Goal: Navigation & Orientation: Find specific page/section

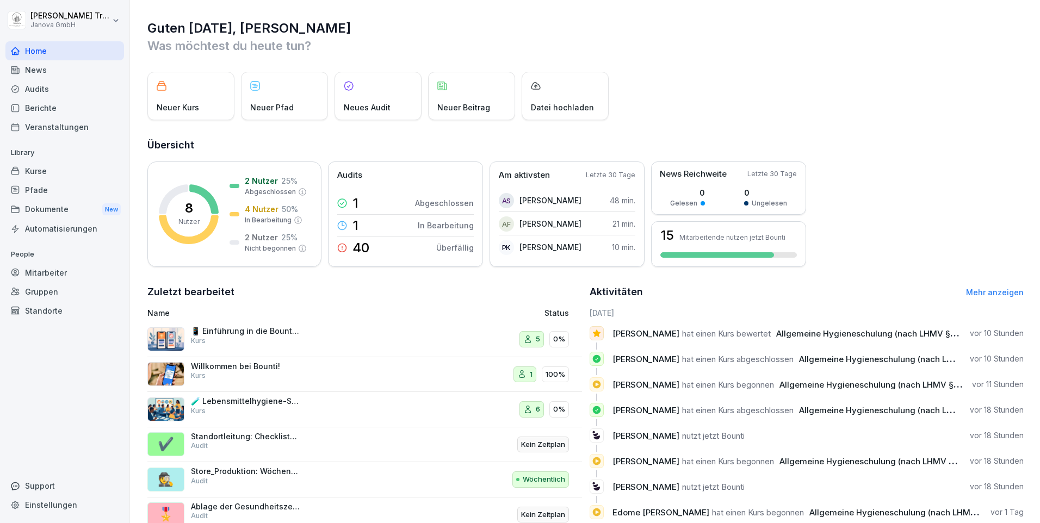
click at [270, 369] on p "Willkommen bei Bounti!" at bounding box center [245, 367] width 109 height 10
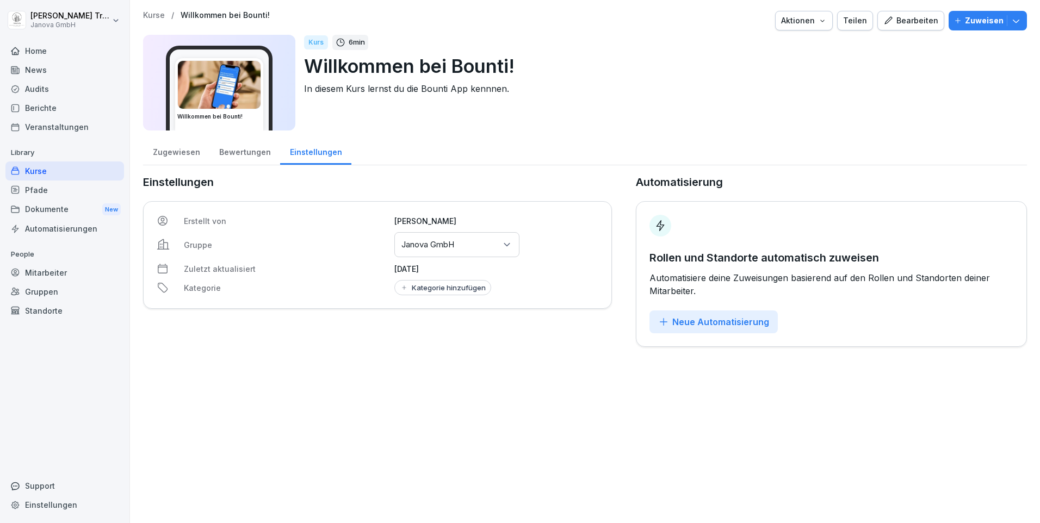
click at [243, 153] on div "Bewertungen" at bounding box center [244, 151] width 71 height 28
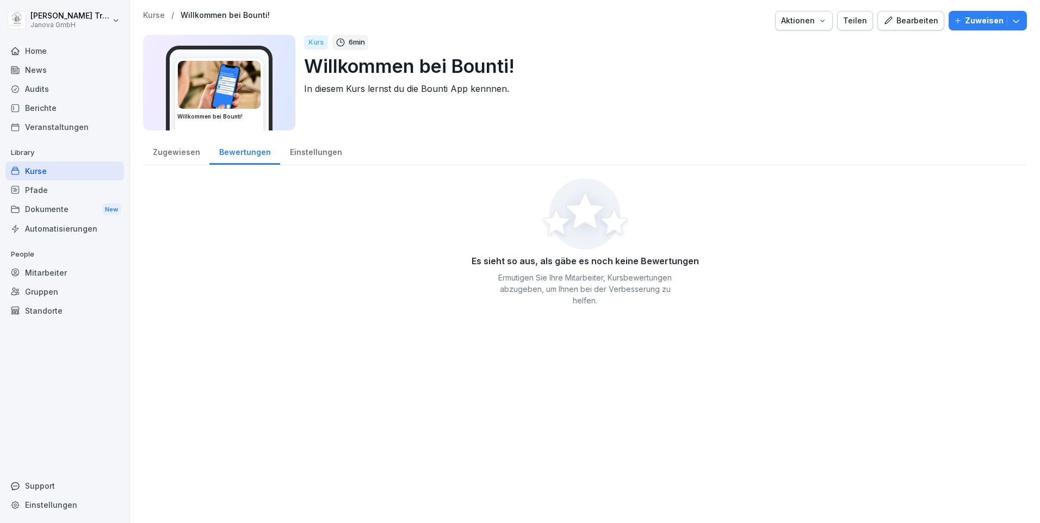
click at [175, 154] on div "Zugewiesen" at bounding box center [176, 151] width 66 height 28
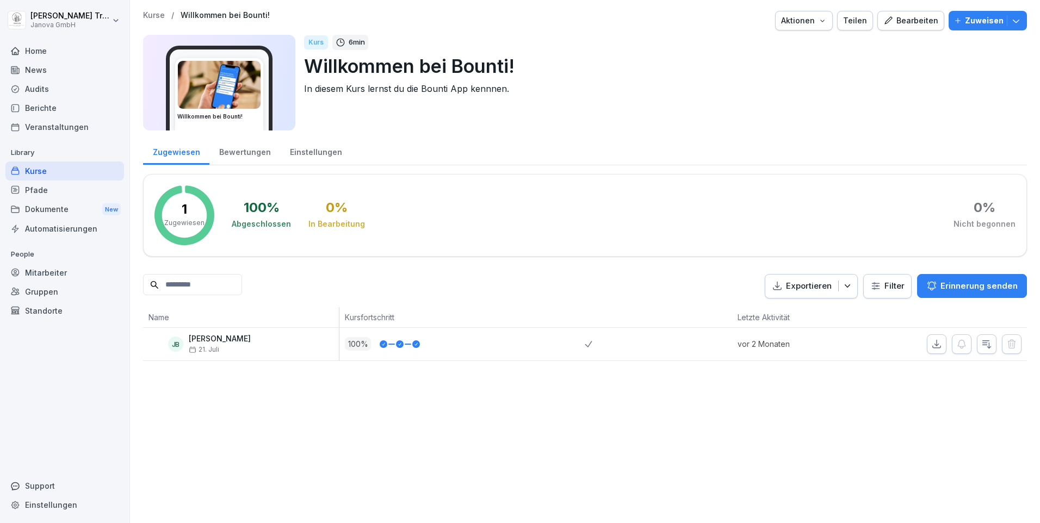
click at [43, 104] on div "Berichte" at bounding box center [64, 107] width 119 height 19
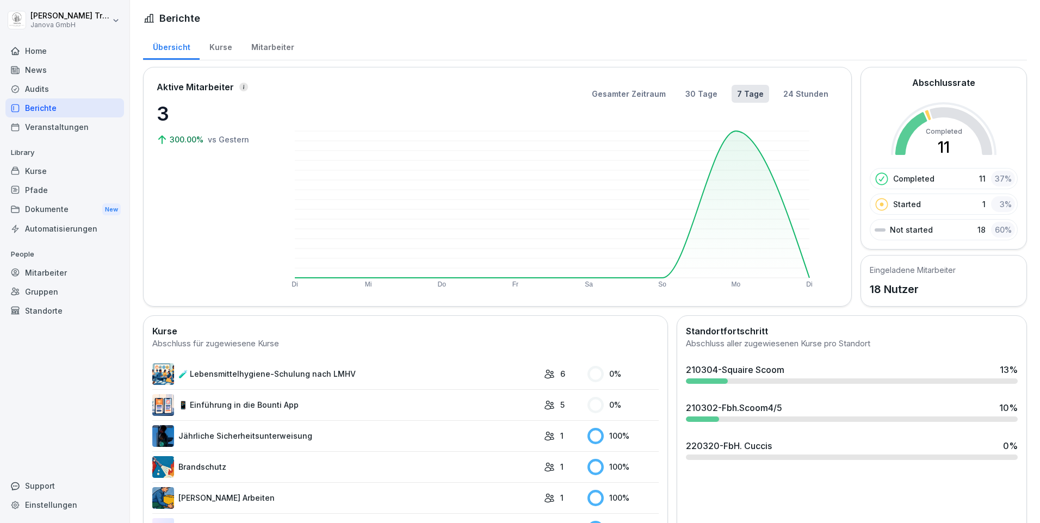
click at [217, 52] on div "Kurse" at bounding box center [221, 46] width 42 height 28
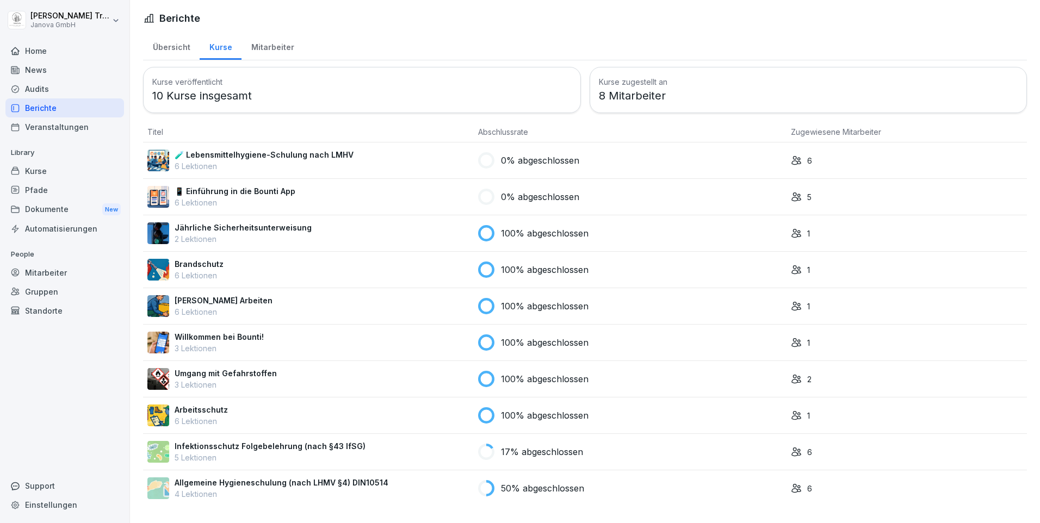
click at [33, 90] on div "Audits" at bounding box center [64, 88] width 119 height 19
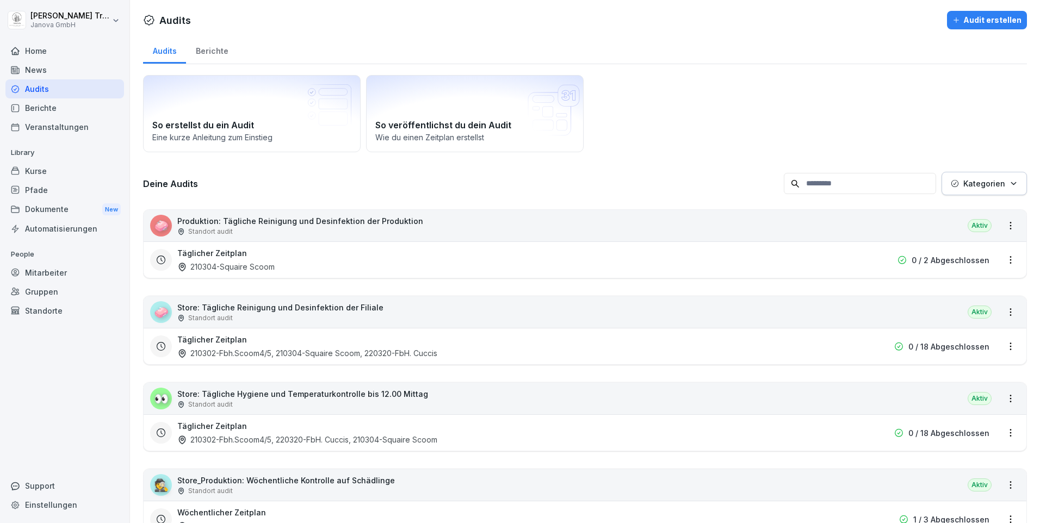
click at [210, 52] on div "Berichte" at bounding box center [212, 50] width 52 height 28
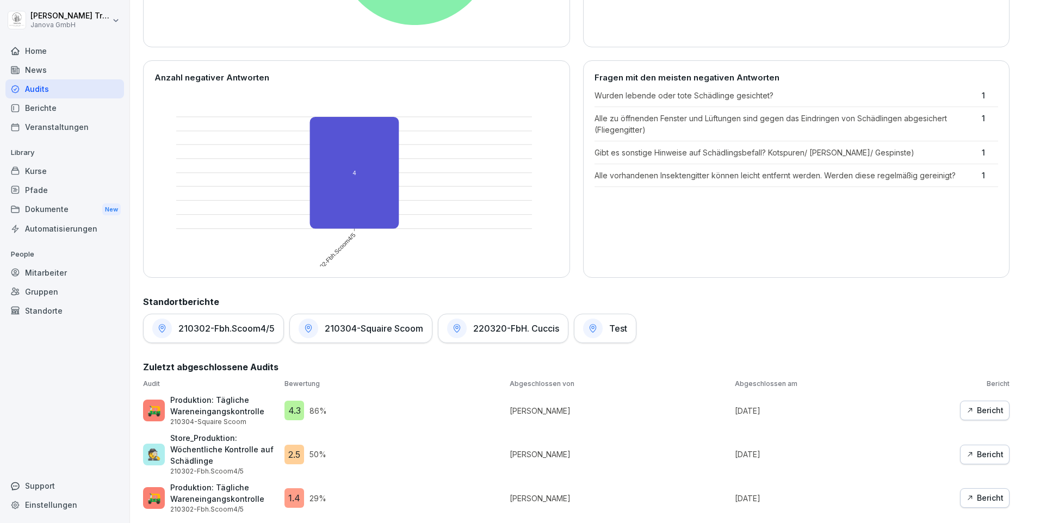
scroll to position [277, 0]
click at [967, 492] on div "Bericht" at bounding box center [985, 498] width 38 height 12
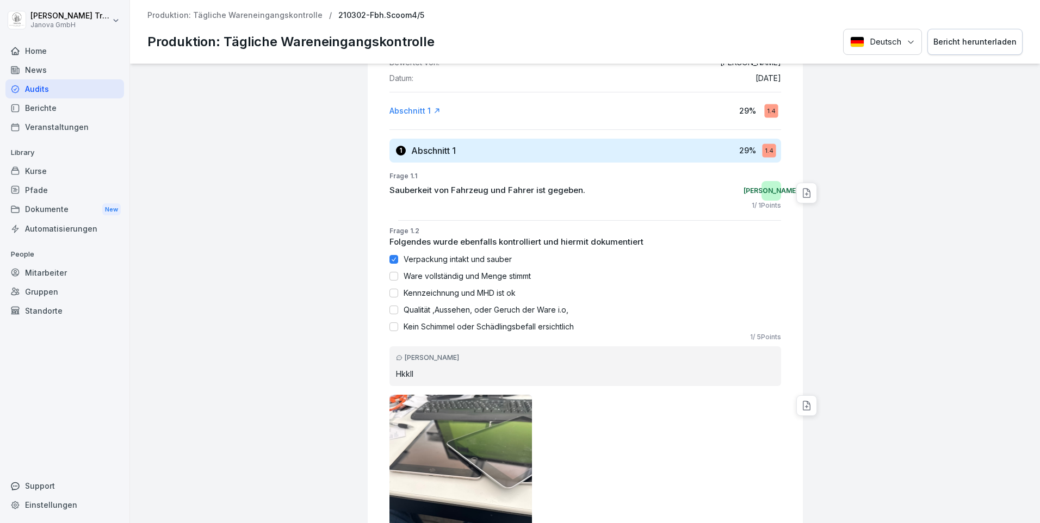
scroll to position [218, 0]
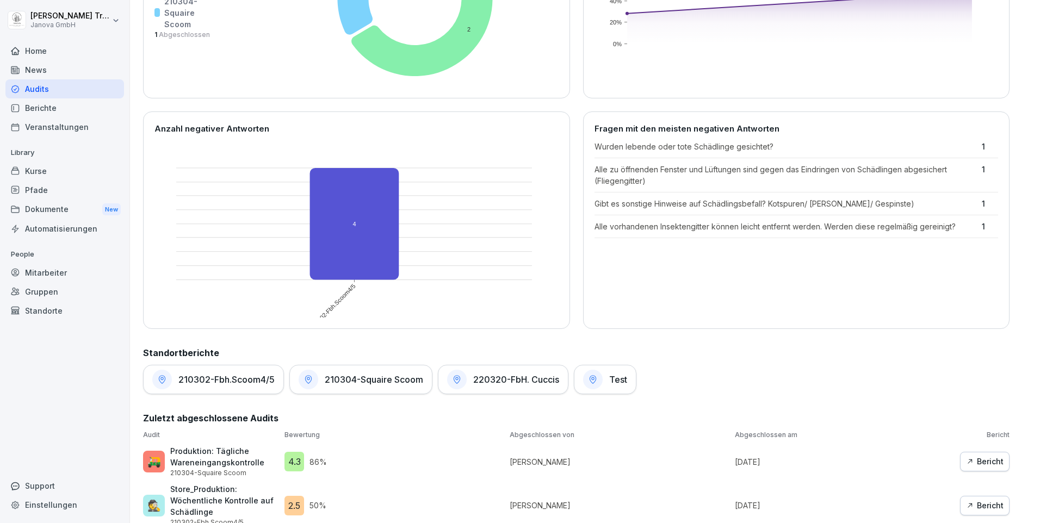
scroll to position [277, 0]
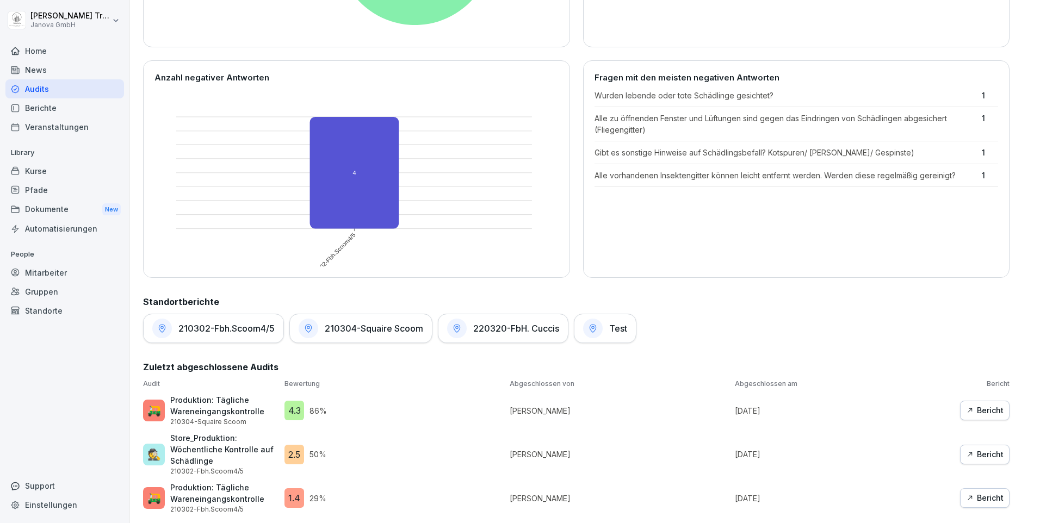
click at [977, 449] on div "Bericht" at bounding box center [985, 455] width 38 height 12
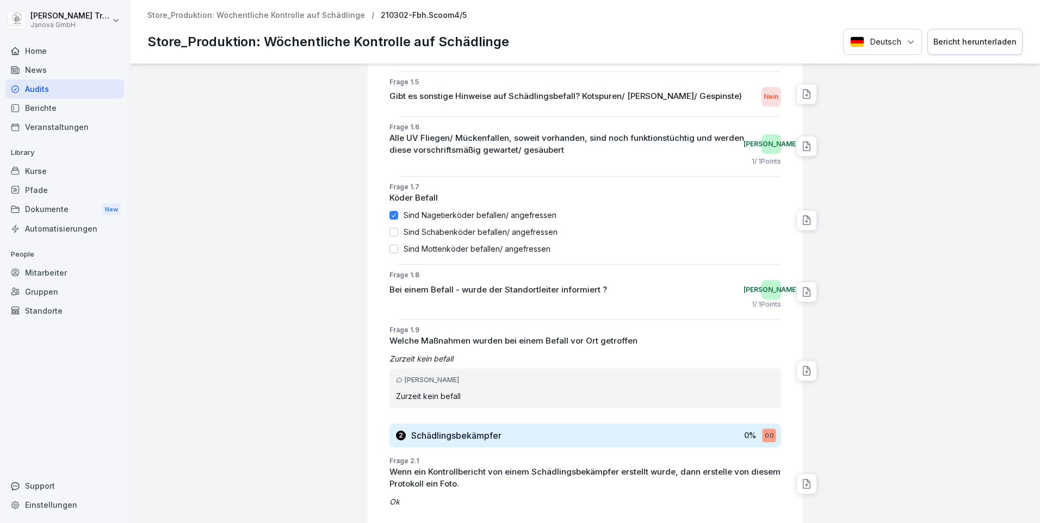
scroll to position [544, 0]
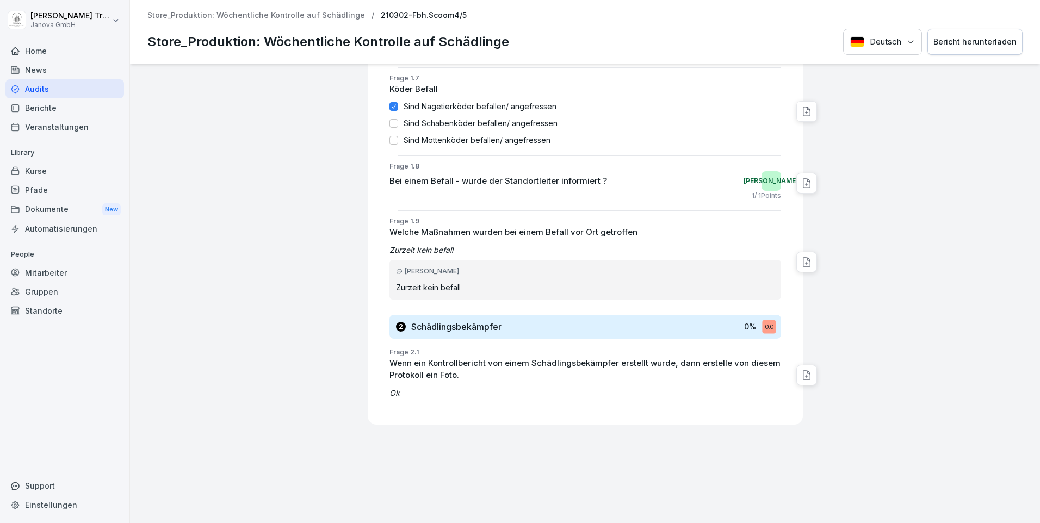
click at [30, 88] on div "Audits" at bounding box center [64, 88] width 119 height 19
